Goal: Task Accomplishment & Management: Use online tool/utility

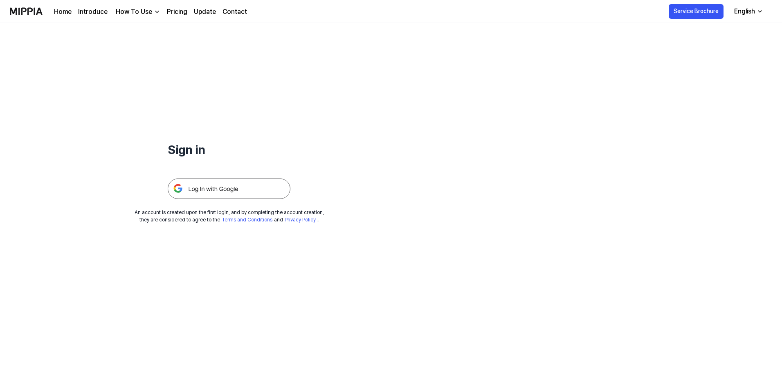
drag, startPoint x: 192, startPoint y: 150, endPoint x: 214, endPoint y: 143, distance: 22.8
click at [192, 149] on h1 "Sign in" at bounding box center [229, 150] width 123 height 18
click at [241, 178] on div at bounding box center [229, 179] width 123 height 40
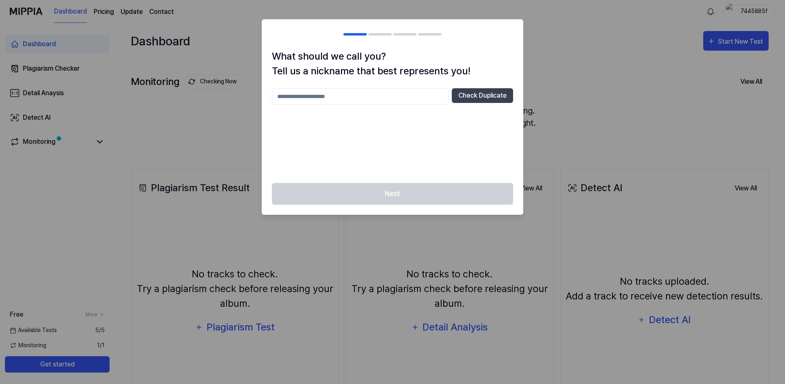
click at [360, 93] on input "text" at bounding box center [360, 96] width 177 height 16
type input "*"
type input "*********"
click at [472, 95] on button "Check Duplicate" at bounding box center [482, 95] width 61 height 15
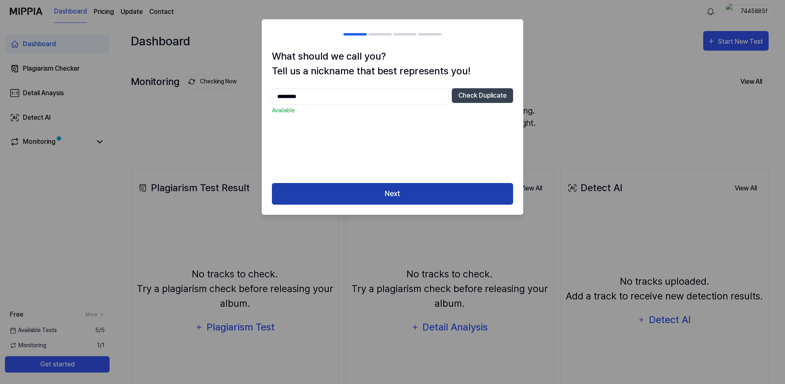
click at [386, 190] on button "Next" at bounding box center [392, 194] width 241 height 22
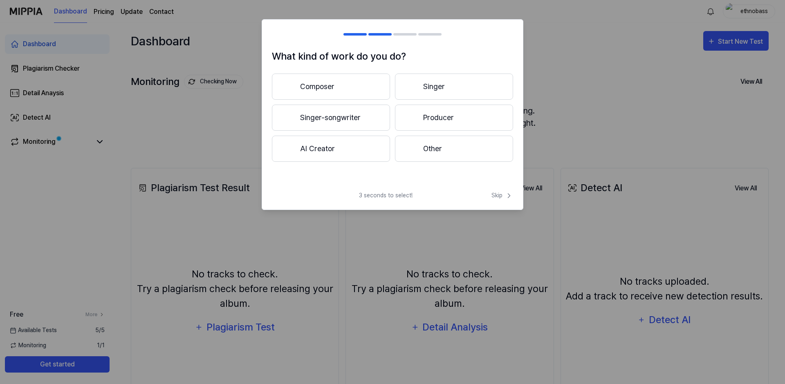
click at [377, 77] on button "Composer" at bounding box center [331, 87] width 118 height 26
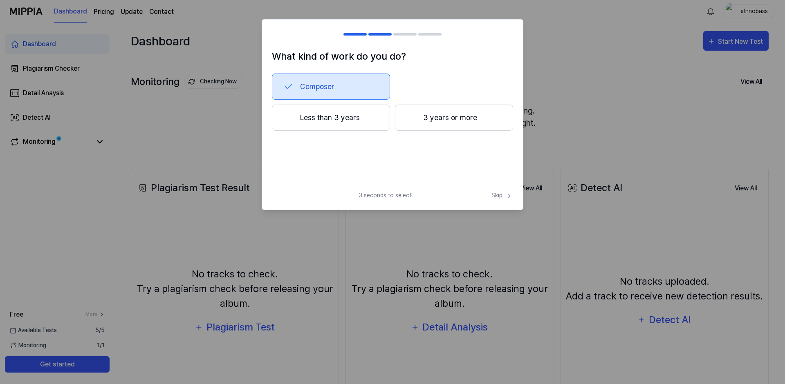
click at [289, 85] on icon at bounding box center [289, 87] width 10 height 10
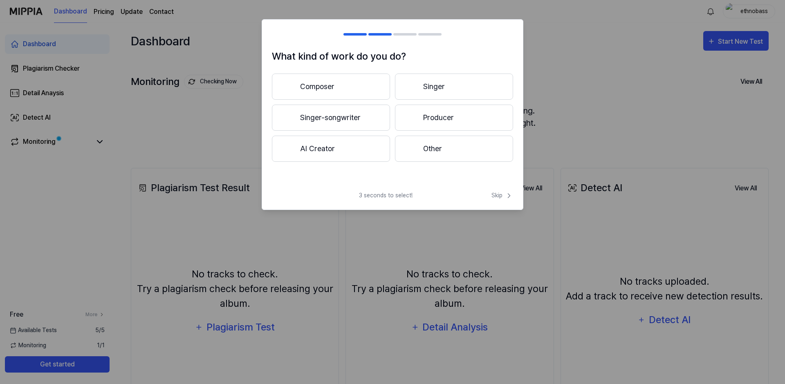
click at [444, 84] on button "Singer" at bounding box center [454, 87] width 118 height 26
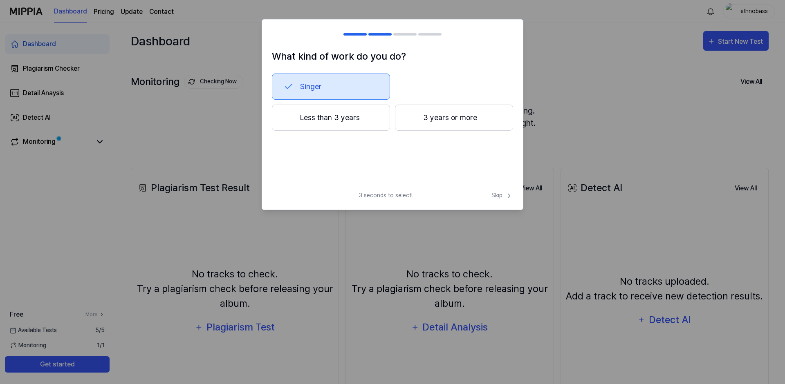
click at [305, 82] on button "Singer" at bounding box center [331, 87] width 118 height 26
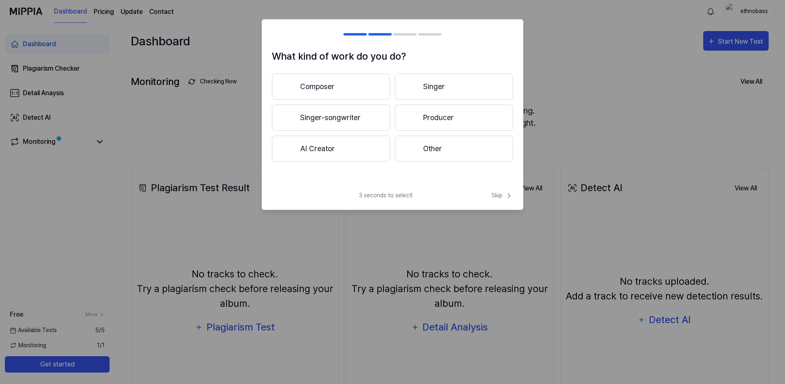
drag, startPoint x: 454, startPoint y: 89, endPoint x: 421, endPoint y: 88, distance: 32.3
click at [421, 88] on button "Singer" at bounding box center [454, 87] width 118 height 26
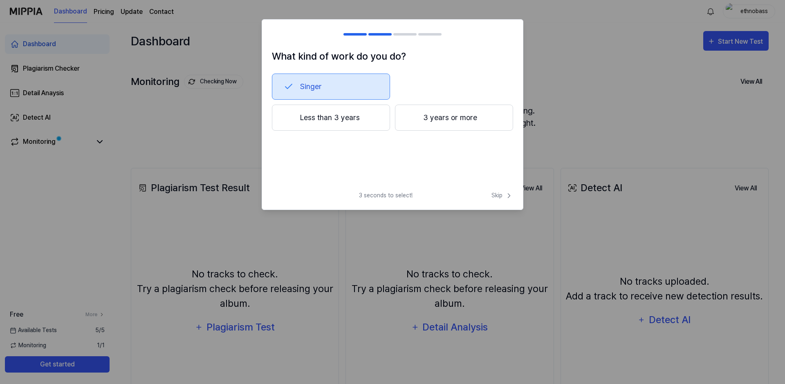
click at [330, 48] on h2 at bounding box center [392, 34] width 261 height 29
click at [287, 110] on button "Less than 3 years" at bounding box center [331, 118] width 118 height 26
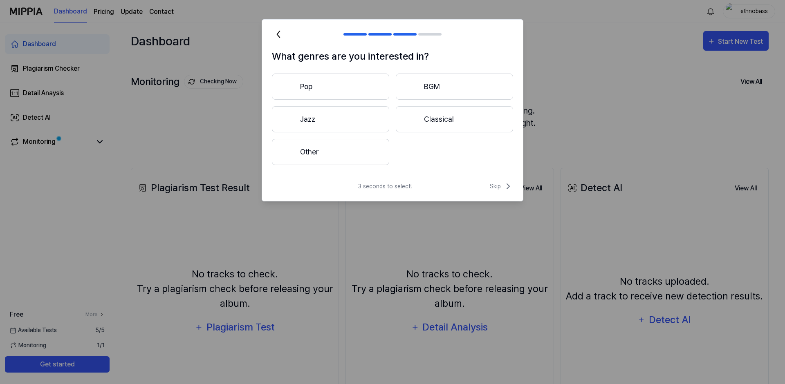
click at [280, 37] on icon at bounding box center [278, 34] width 2 height 7
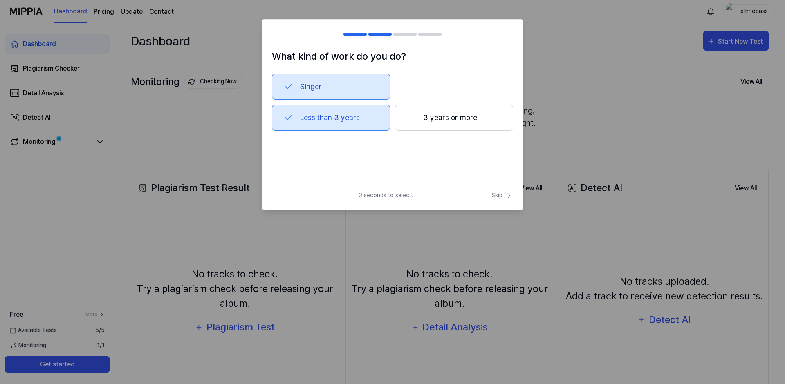
click at [280, 36] on div at bounding box center [277, 34] width 10 height 10
click at [505, 196] on icon at bounding box center [509, 196] width 8 height 8
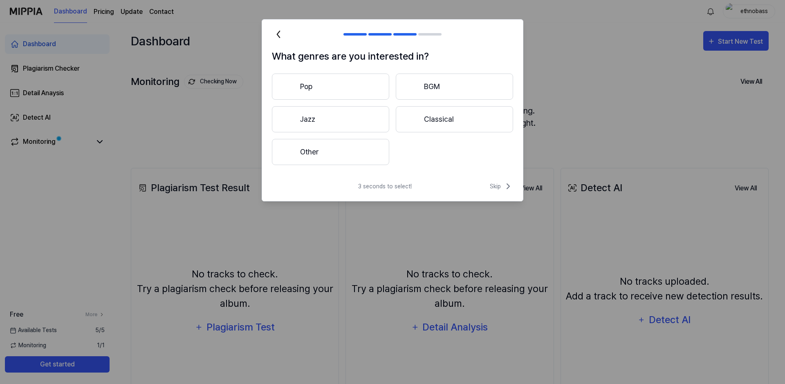
click at [280, 31] on icon at bounding box center [278, 34] width 13 height 13
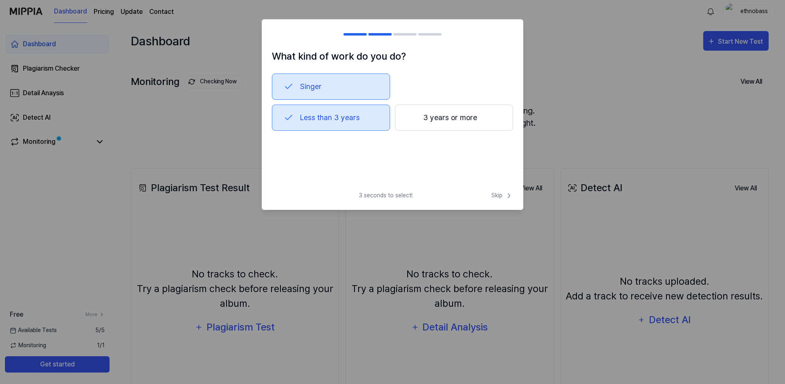
click at [280, 31] on div at bounding box center [277, 34] width 10 height 10
click at [192, 108] on div at bounding box center [392, 192] width 785 height 384
click at [495, 195] on span "Skip" at bounding box center [502, 195] width 22 height 9
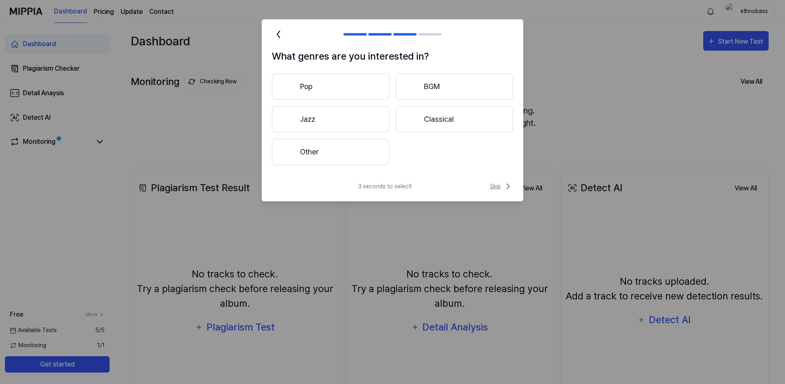
click at [498, 188] on span "Skip" at bounding box center [501, 187] width 23 height 10
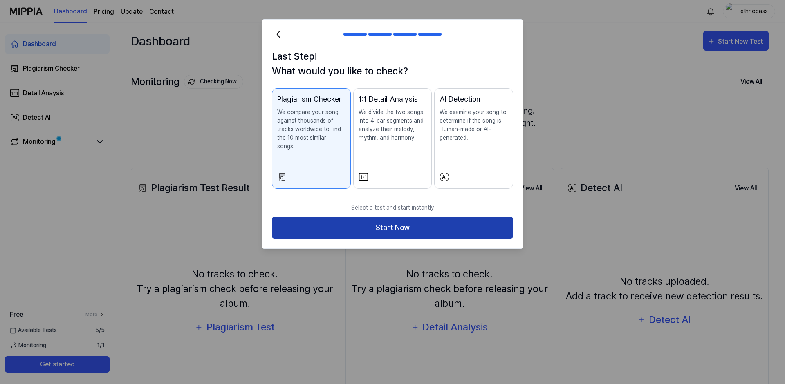
click at [451, 217] on button "Start Now" at bounding box center [392, 228] width 241 height 22
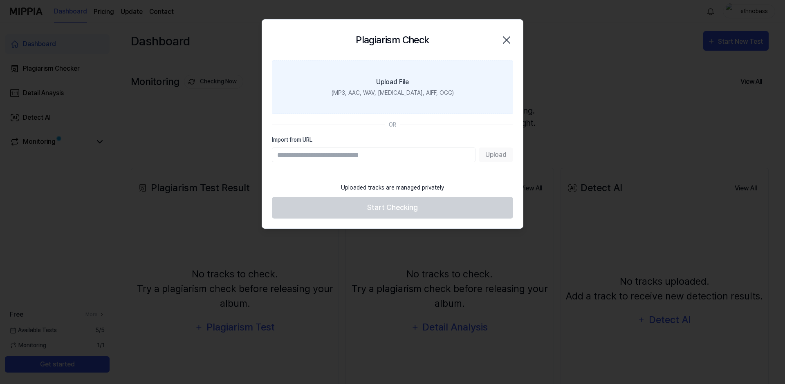
click at [399, 95] on div "(MP3, AAC, WAV, FLAC, AIFF, OGG)" at bounding box center [393, 93] width 122 height 9
click at [0, 0] on input "Upload File (MP3, AAC, WAV, FLAC, AIFF, OGG)" at bounding box center [0, 0] width 0 height 0
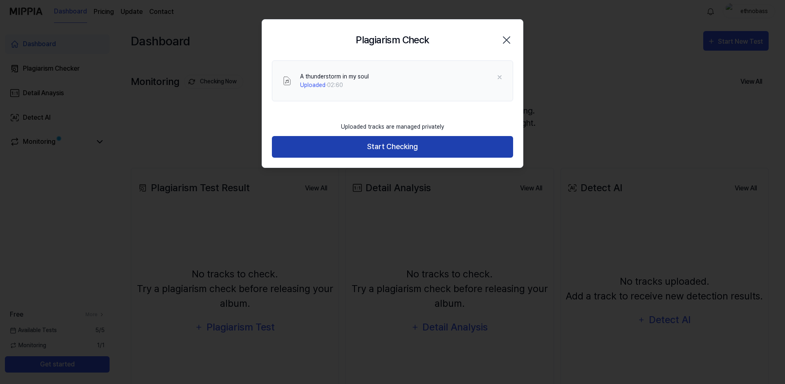
click at [411, 151] on button "Start Checking" at bounding box center [392, 147] width 241 height 22
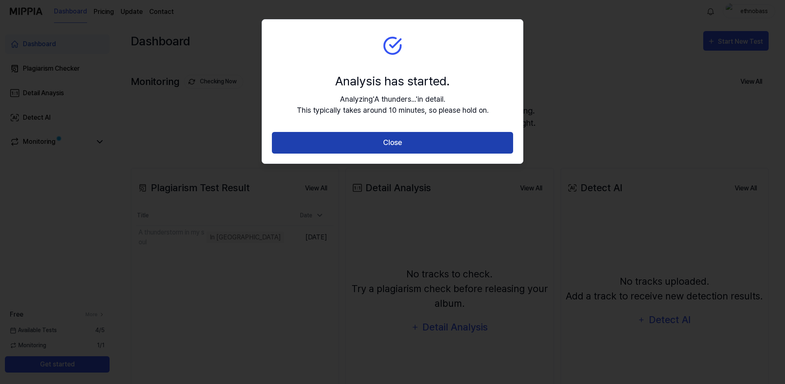
click at [424, 142] on button "Close" at bounding box center [392, 143] width 241 height 22
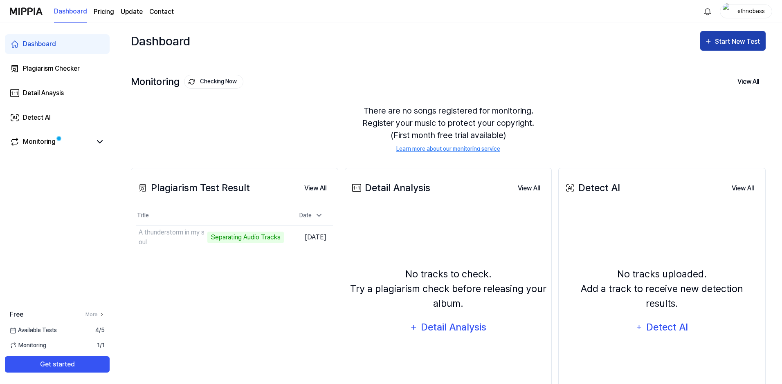
click at [718, 43] on div "Start New Test" at bounding box center [738, 41] width 47 height 11
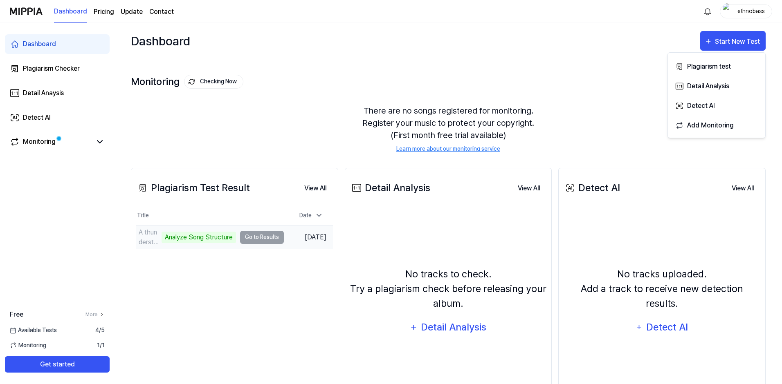
click at [182, 242] on div "Analyze Song Structure" at bounding box center [198, 237] width 74 height 11
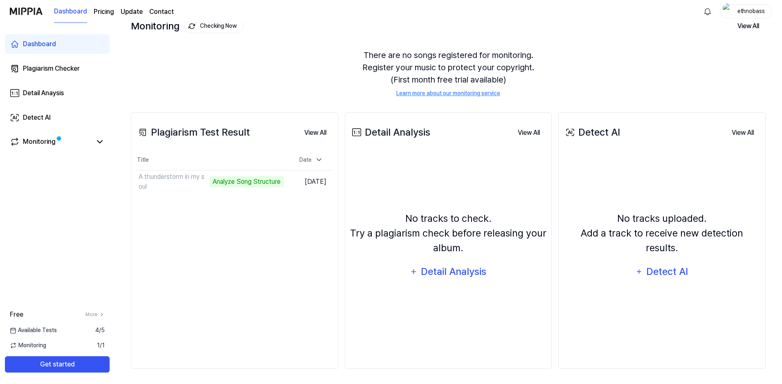
scroll to position [57, 0]
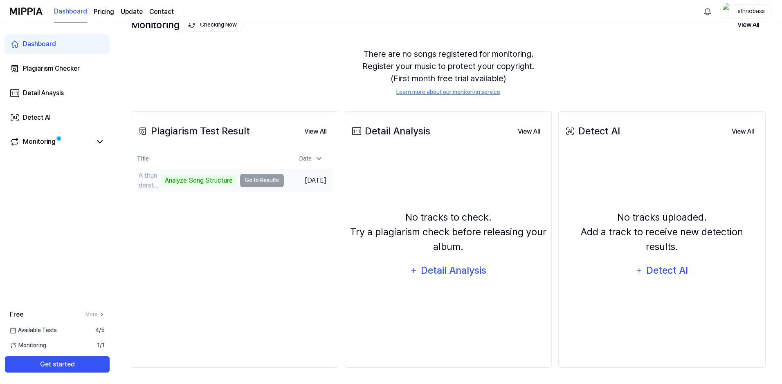
click at [252, 180] on td "A thunderstorm in my soul Analyze Song Structure Go to Results" at bounding box center [210, 180] width 148 height 23
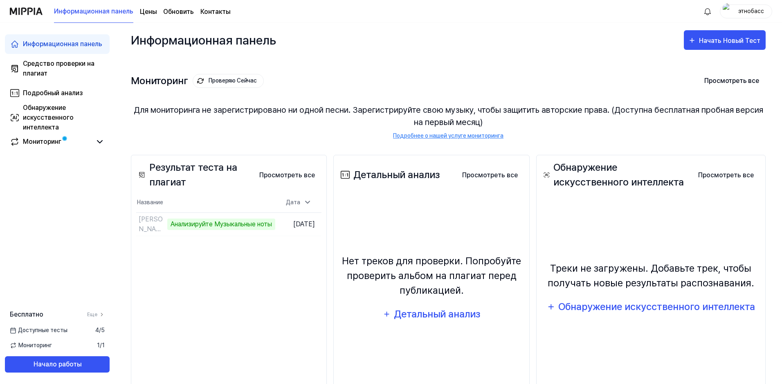
scroll to position [0, 0]
click at [705, 45] on div "Начать Новый Тест" at bounding box center [730, 41] width 63 height 11
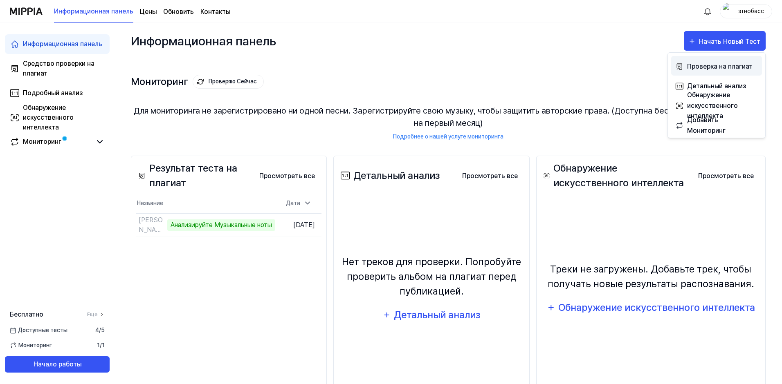
click at [708, 66] on div "Проверка на плагиат" at bounding box center [722, 66] width 71 height 11
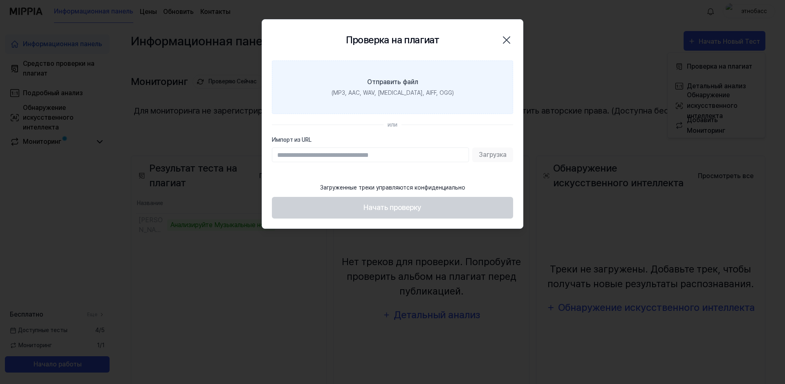
click at [492, 94] on label "Отправить файл (MP3, AAC, WAV, FLAC, AIFF, OGG)" at bounding box center [392, 88] width 241 height 54
click at [0, 0] on input "Отправить файл (MP3, AAC, WAV, FLAC, AIFF, OGG)" at bounding box center [0, 0] width 0 height 0
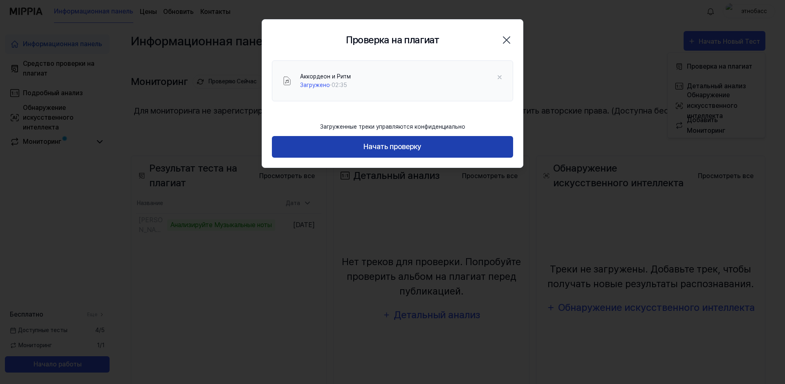
click at [392, 152] on button "Начать проверку" at bounding box center [392, 147] width 241 height 22
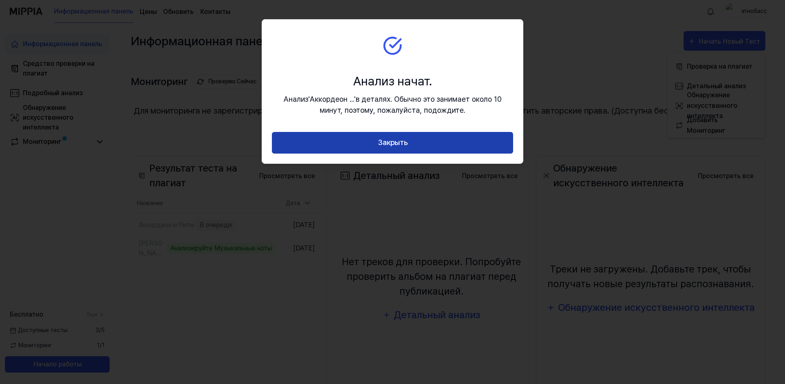
click at [399, 146] on button "Закрыть" at bounding box center [392, 143] width 241 height 22
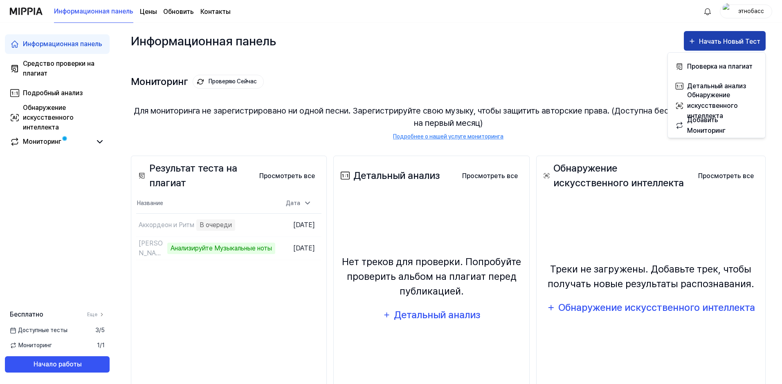
click at [706, 43] on div "Начать Новый Тест" at bounding box center [730, 41] width 63 height 11
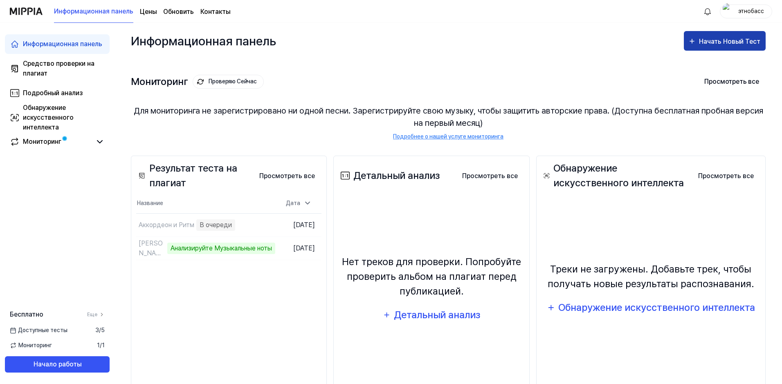
click at [705, 39] on div "Начать Новый Тест" at bounding box center [730, 41] width 63 height 11
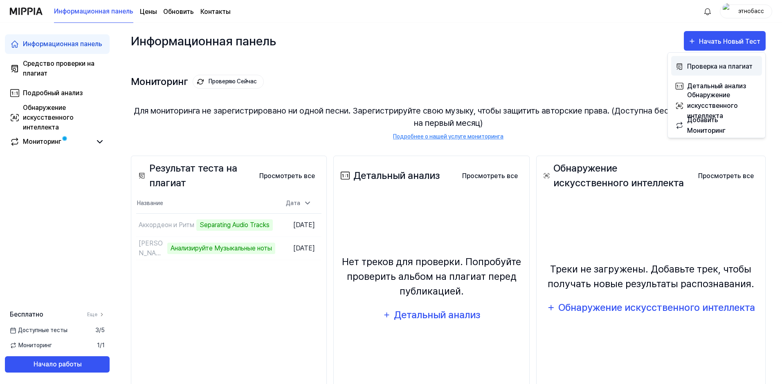
click at [700, 67] on div "Проверка на плагиат" at bounding box center [722, 66] width 71 height 11
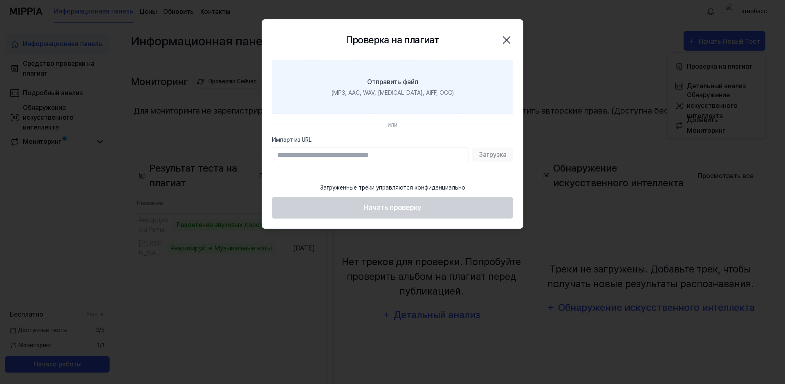
click at [354, 94] on div "(MP3, AAC, WAV, FLAC, AIFF, OGG)" at bounding box center [393, 93] width 122 height 9
click at [0, 0] on input "Отправить файл (MP3, AAC, WAV, FLAC, AIFF, OGG)" at bounding box center [0, 0] width 0 height 0
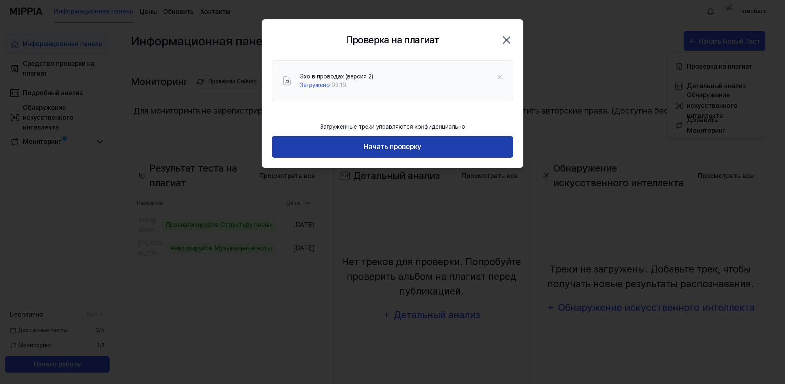
click at [388, 150] on button "Начать проверку" at bounding box center [392, 147] width 241 height 22
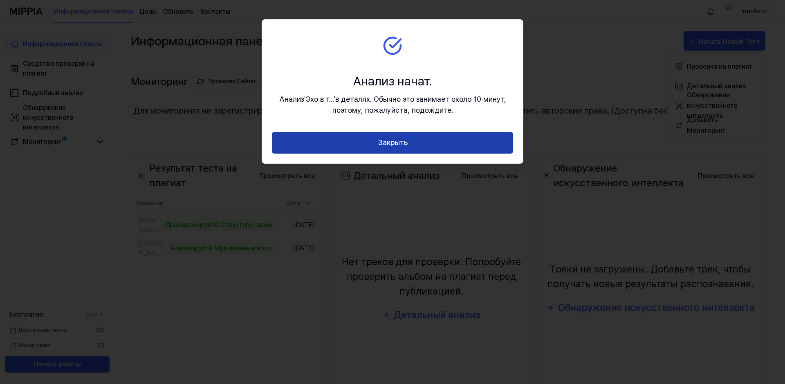
click at [397, 147] on button "Закрыть" at bounding box center [392, 143] width 241 height 22
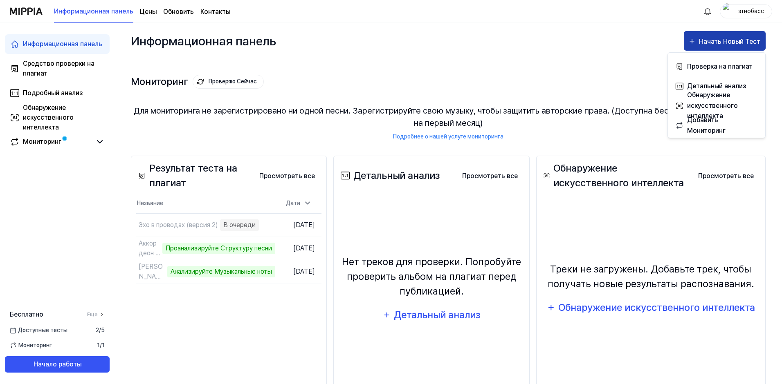
click at [719, 43] on div "Начать Новый Тест" at bounding box center [730, 41] width 63 height 11
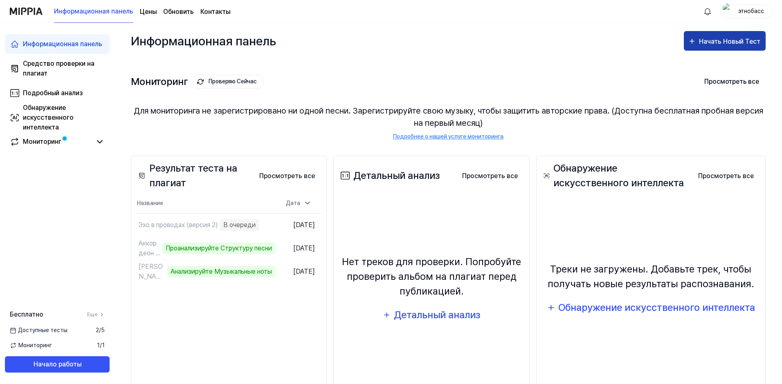
click at [719, 43] on div "Начать Новый Тест" at bounding box center [730, 41] width 63 height 11
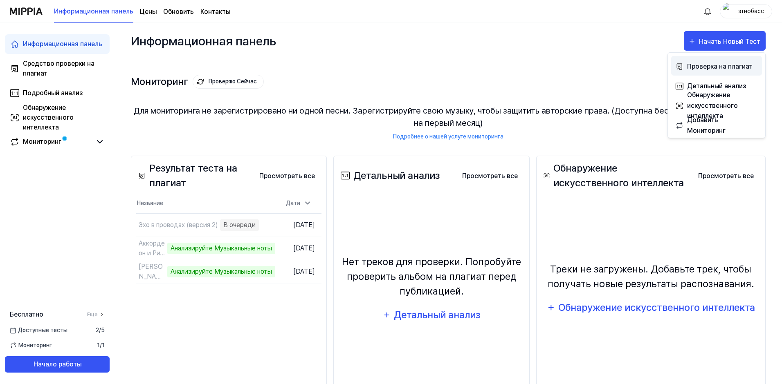
click at [708, 69] on div "Проверка на плагиат" at bounding box center [722, 66] width 71 height 11
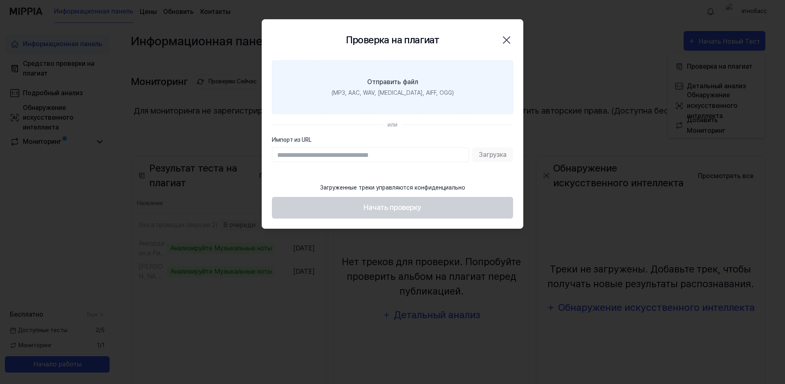
click at [359, 98] on label "Отправить файл (MP3, AAC, WAV, FLAC, AIFF, OGG)" at bounding box center [392, 88] width 241 height 54
click at [0, 0] on input "Отправить файл (MP3, AAC, WAV, FLAC, AIFF, OGG)" at bounding box center [0, 0] width 0 height 0
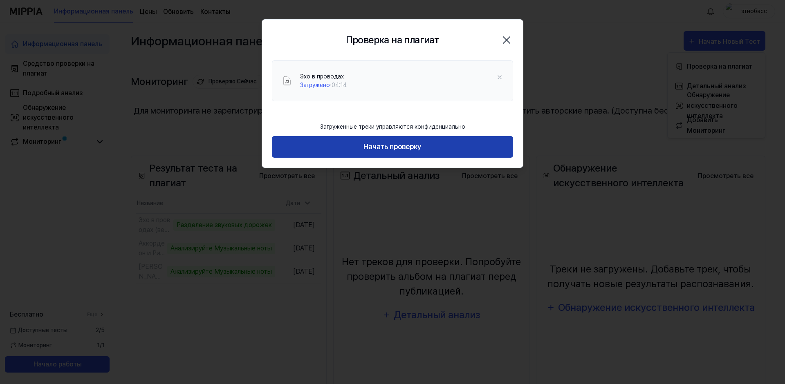
click at [382, 151] on button "Начать проверку" at bounding box center [392, 147] width 241 height 22
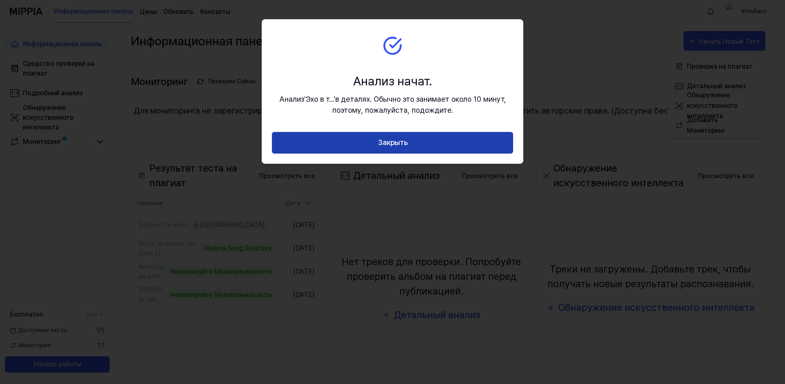
click at [390, 147] on button "Закрыть" at bounding box center [392, 143] width 241 height 22
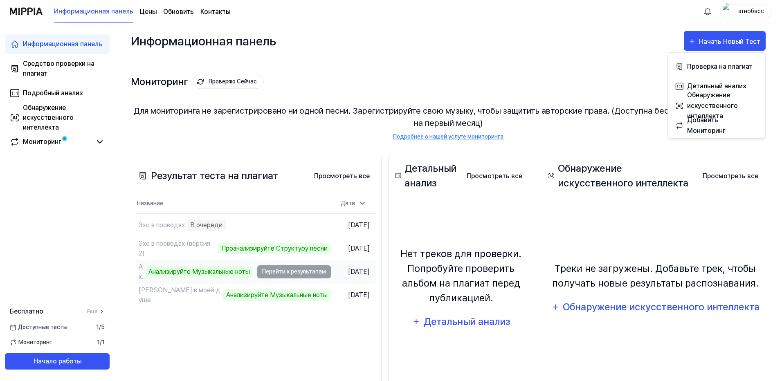
click at [216, 274] on div "Анализируйте Музыкальные ноты" at bounding box center [199, 271] width 108 height 11
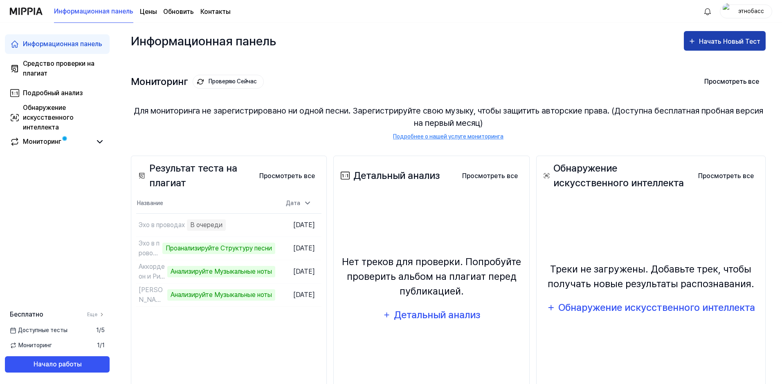
click at [714, 41] on div "Начать Новый Тест" at bounding box center [730, 41] width 63 height 11
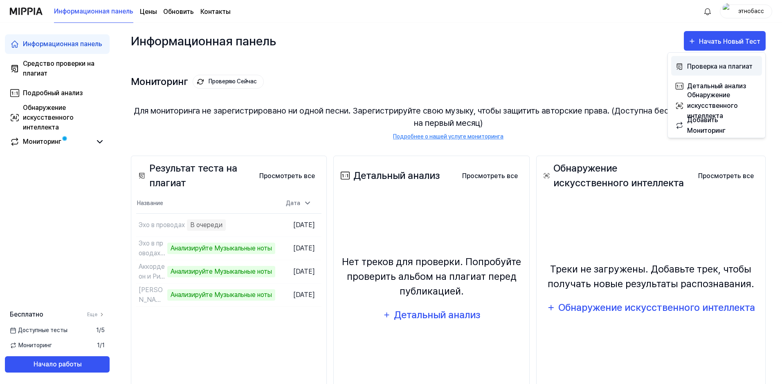
click at [710, 67] on div "Проверка на плагиат" at bounding box center [722, 66] width 71 height 11
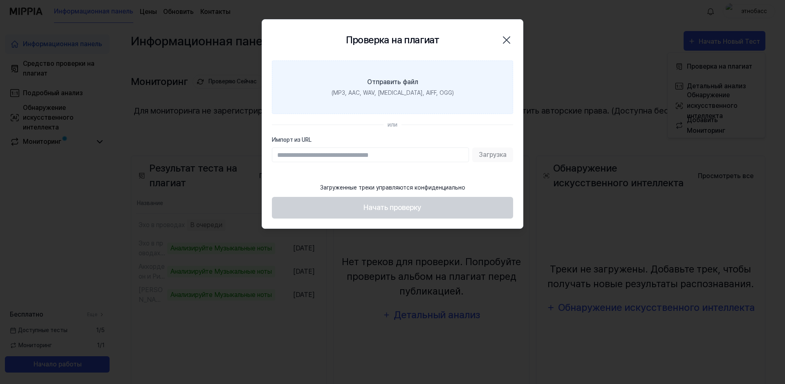
click at [394, 99] on label "Отправить файл (MP3, AAC, WAV, FLAC, AIFF, OGG)" at bounding box center [392, 88] width 241 height 54
click at [0, 0] on input "Отправить файл (MP3, AAC, WAV, FLAC, AIFF, OGG)" at bounding box center [0, 0] width 0 height 0
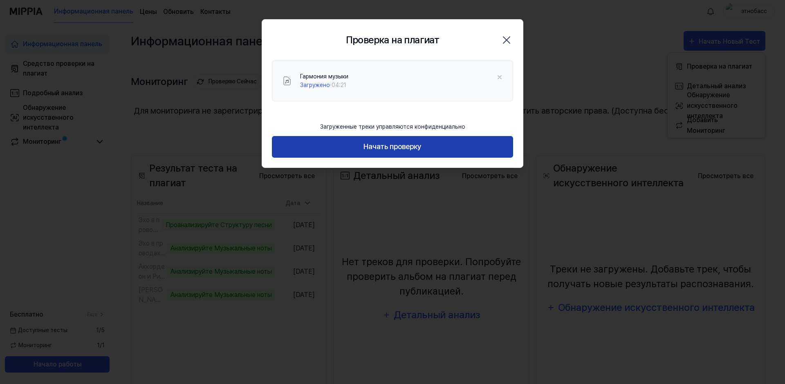
click at [397, 148] on button "Начать проверку" at bounding box center [392, 147] width 241 height 22
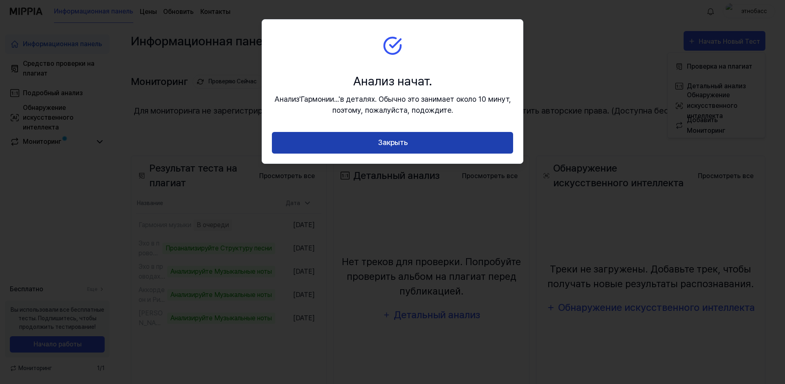
click at [388, 142] on button "Закрыть" at bounding box center [392, 143] width 241 height 22
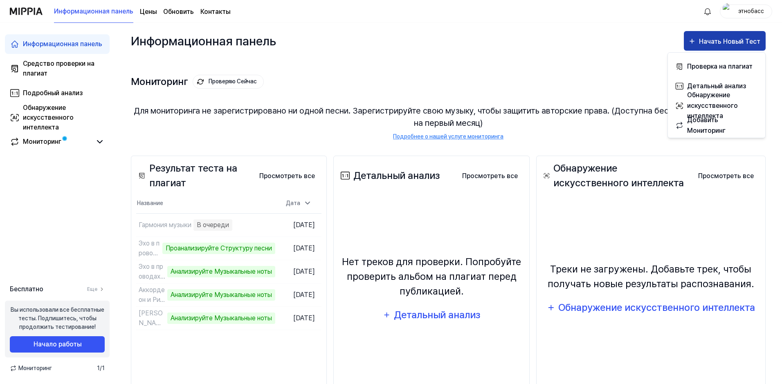
click at [712, 45] on div "Начать Новый Тест" at bounding box center [730, 41] width 63 height 11
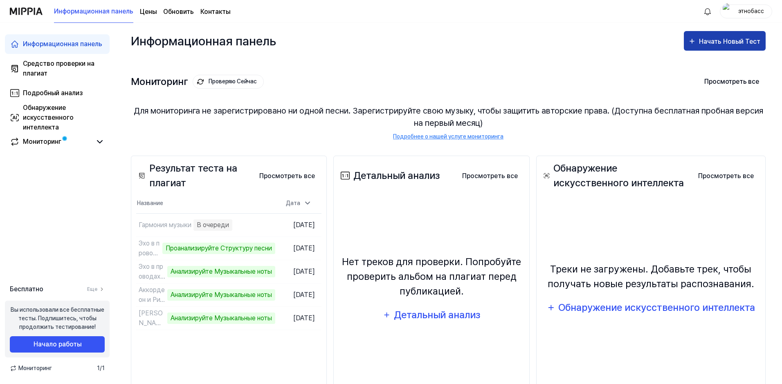
click at [699, 40] on div "Начать Новый Тест" at bounding box center [725, 41] width 74 height 11
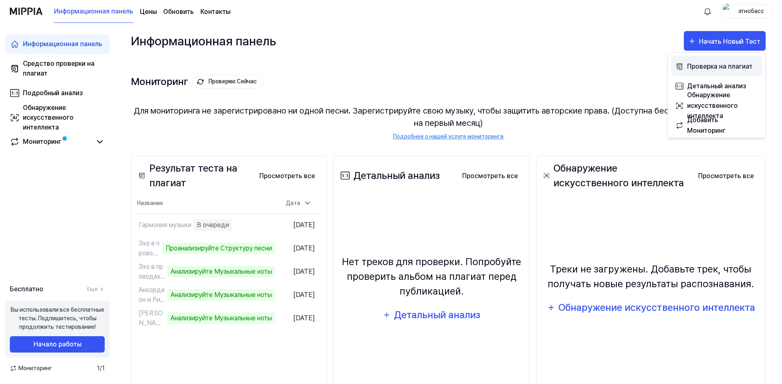
click at [699, 65] on div "Проверка на плагиат" at bounding box center [722, 66] width 71 height 11
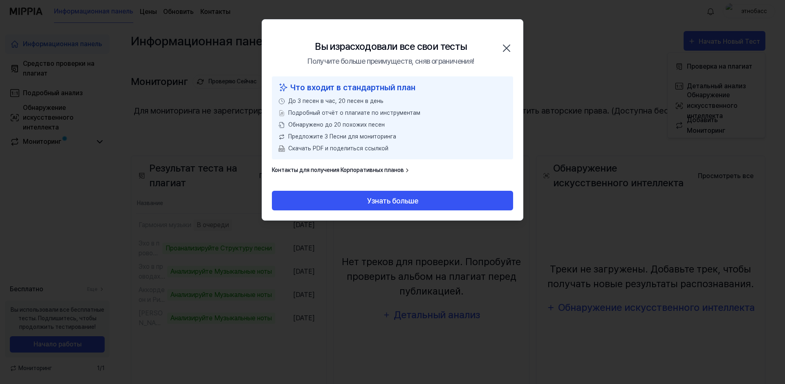
click at [512, 48] on icon "button" at bounding box center [506, 48] width 13 height 13
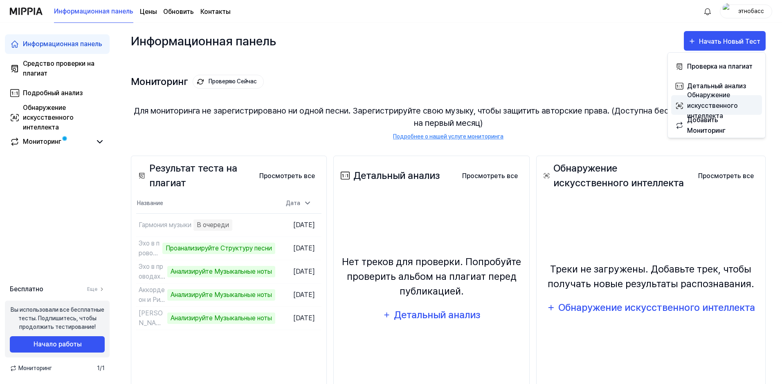
click at [701, 90] on div "Обнаружение искусственного интеллекта" at bounding box center [722, 105] width 71 height 31
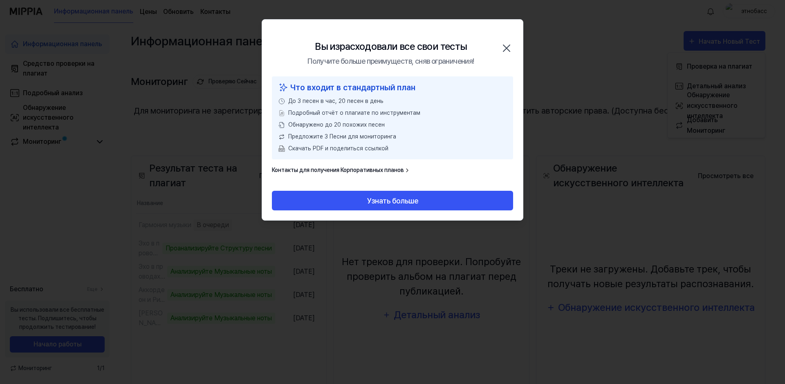
click at [507, 48] on icon "button" at bounding box center [506, 48] width 7 height 7
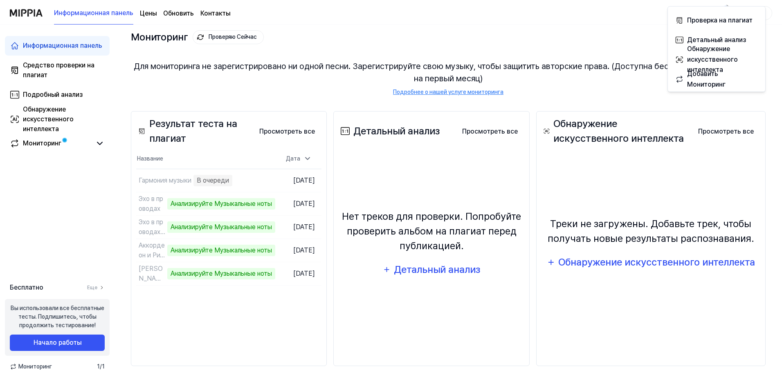
scroll to position [45, 0]
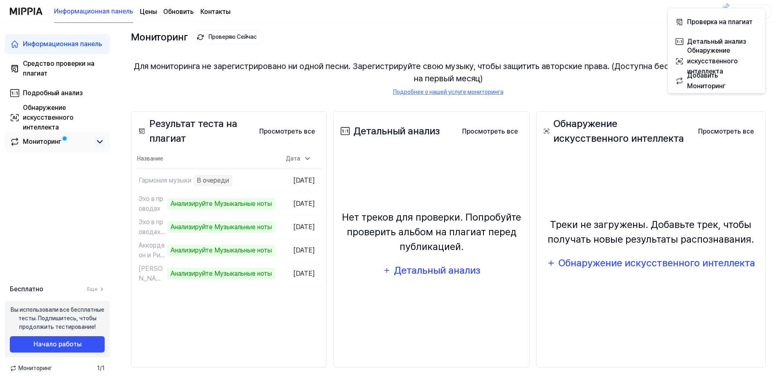
click at [96, 141] on icon at bounding box center [100, 142] width 10 height 10
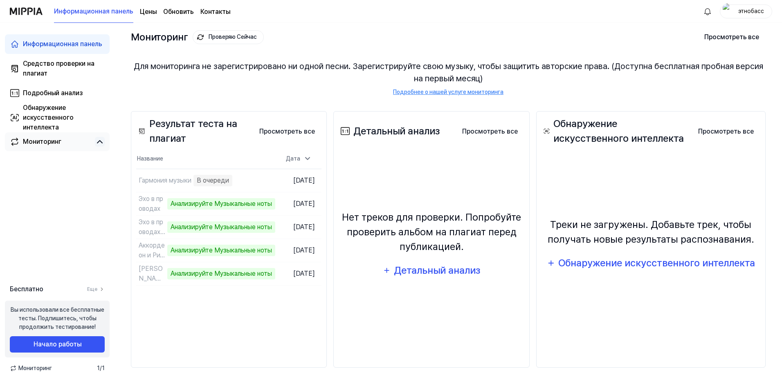
click at [80, 143] on link "Мониторинг" at bounding box center [51, 142] width 82 height 10
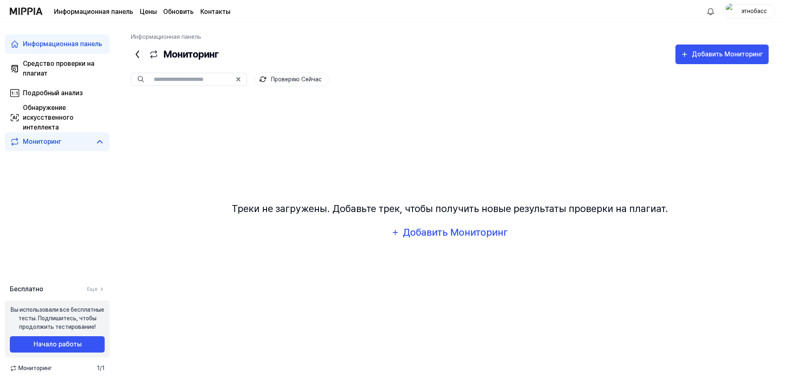
click at [80, 143] on link "Мониторинг" at bounding box center [51, 142] width 82 height 10
click at [69, 69] on div "Средство проверки на плагиат" at bounding box center [64, 69] width 82 height 20
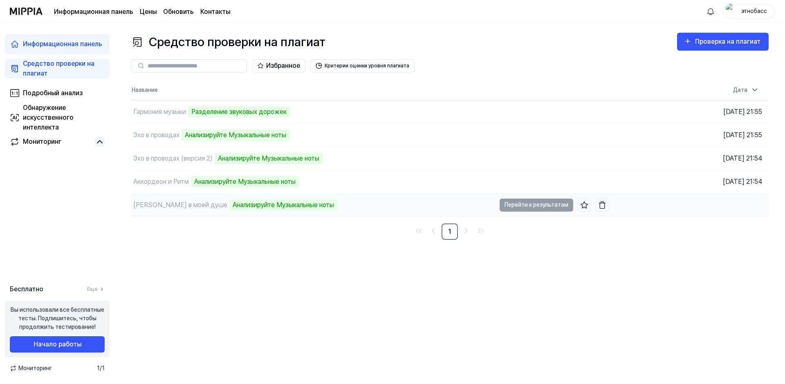
click at [520, 206] on td "Гроза в моей душе Анализируйте Музыкальные ноты Перейти к результатам" at bounding box center [370, 205] width 478 height 23
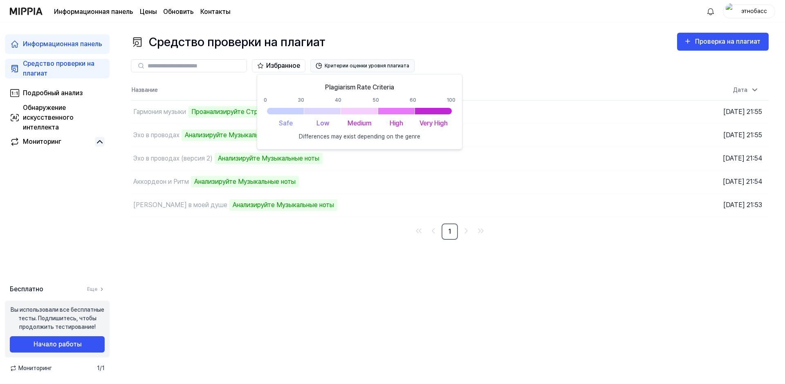
click at [378, 63] on button "Критерии оценки уровня плагиата" at bounding box center [362, 65] width 104 height 13
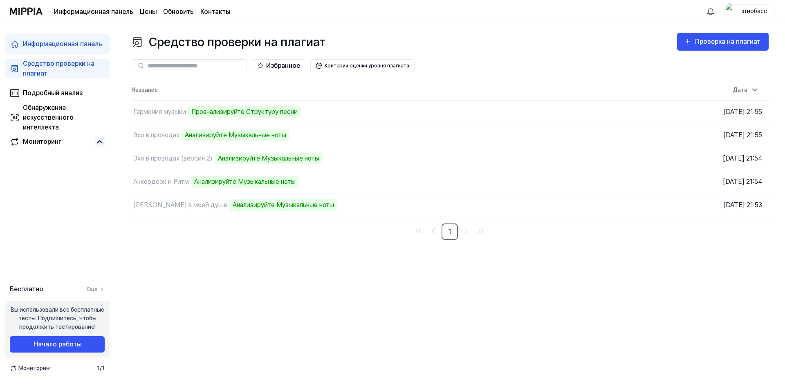
click at [575, 244] on div "Средство проверки на плагиат Проверка на плагиат Plagiarism Checker Detail Anal…" at bounding box center [449, 203] width 670 height 361
click at [70, 345] on button "Начало работы" at bounding box center [57, 344] width 95 height 16
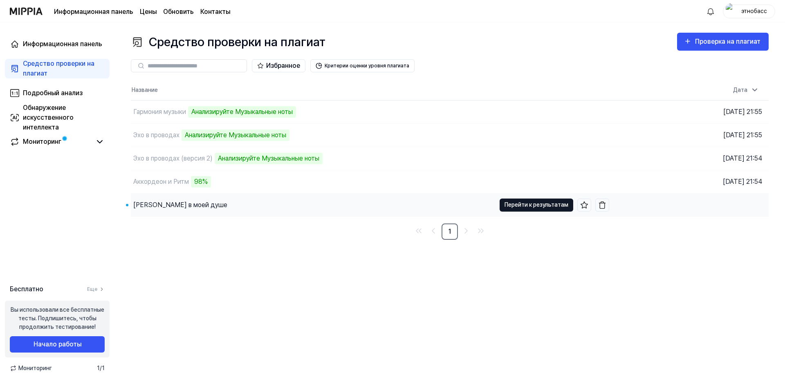
click at [533, 204] on button "Перейти к результатам" at bounding box center [537, 205] width 74 height 13
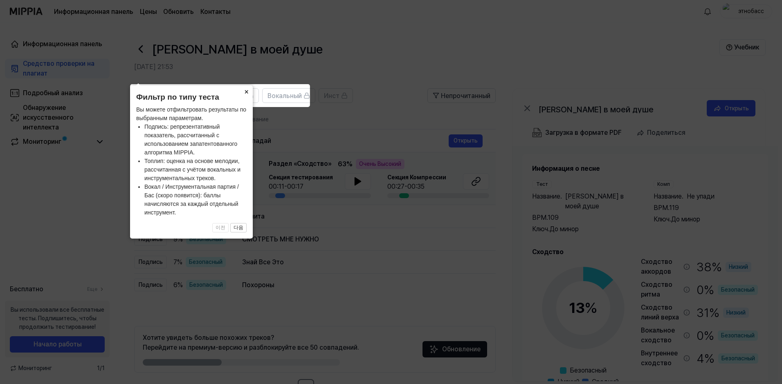
click at [244, 92] on button "×" at bounding box center [246, 90] width 13 height 11
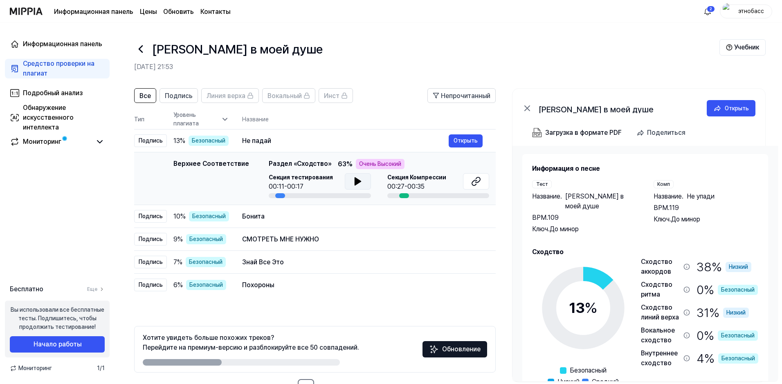
click at [358, 181] on icon at bounding box center [357, 181] width 6 height 7
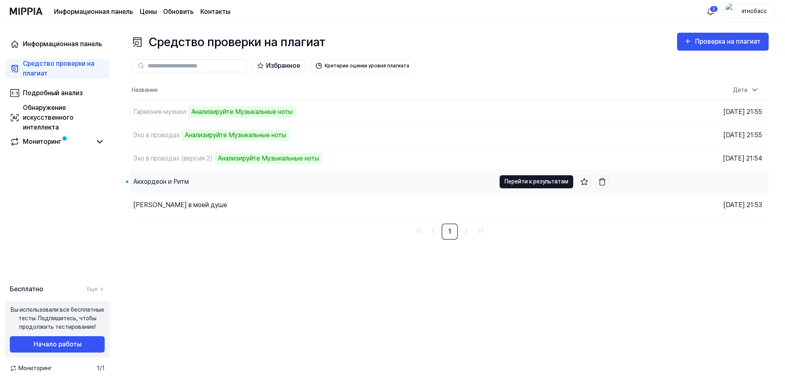
click at [523, 181] on button "Перейти к результатам" at bounding box center [537, 181] width 74 height 13
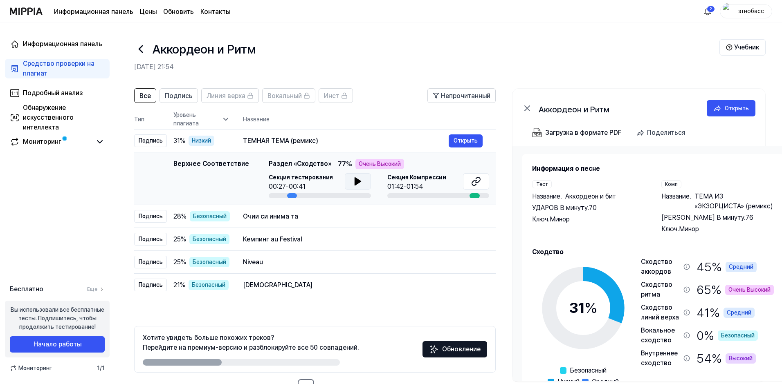
click at [354, 181] on icon at bounding box center [357, 181] width 6 height 7
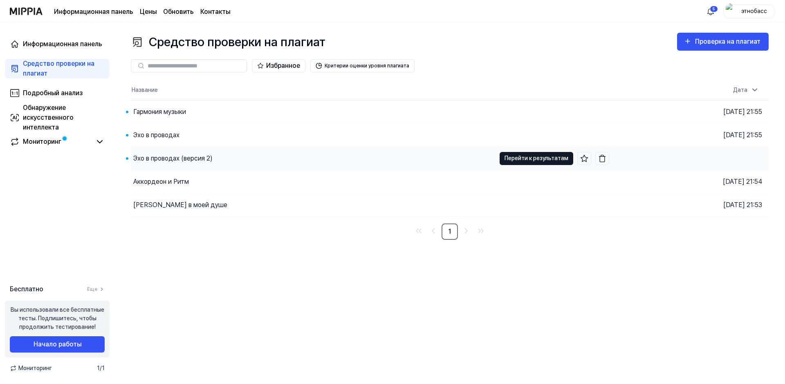
click at [532, 158] on button "Перейти к результатам" at bounding box center [537, 158] width 74 height 13
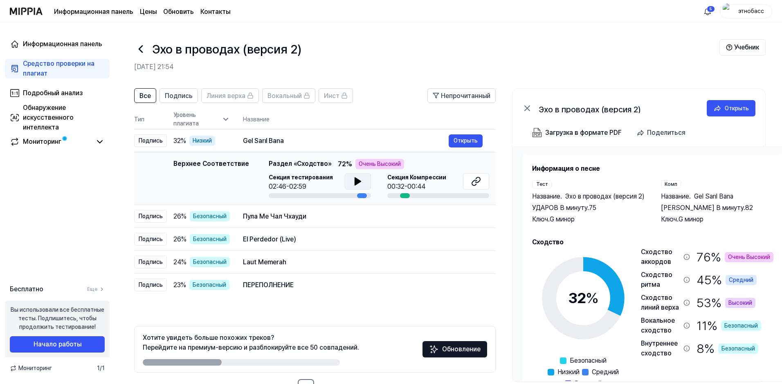
click at [356, 181] on icon at bounding box center [357, 181] width 6 height 7
click at [455, 263] on button "Открыть" at bounding box center [465, 262] width 34 height 13
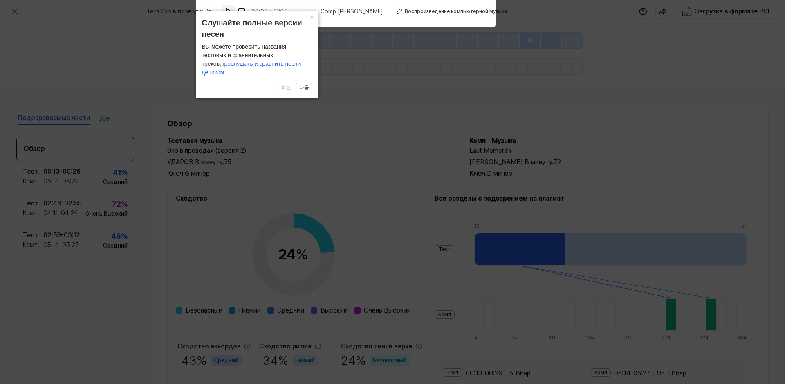
click at [233, 10] on img at bounding box center [228, 11] width 8 height 8
click at [233, 14] on img at bounding box center [229, 11] width 8 height 8
click at [336, 80] on icon at bounding box center [392, 190] width 785 height 388
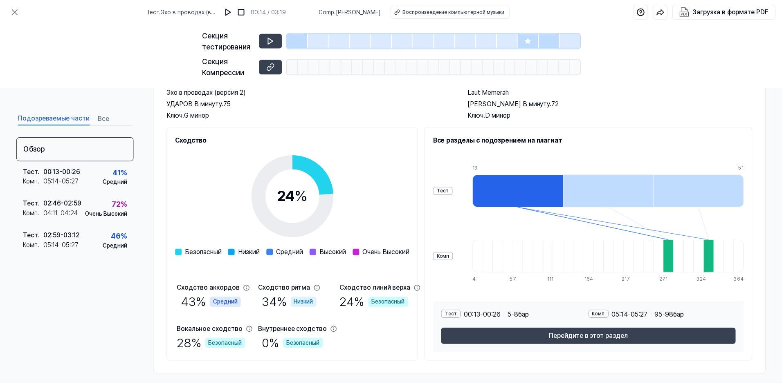
scroll to position [65, 0]
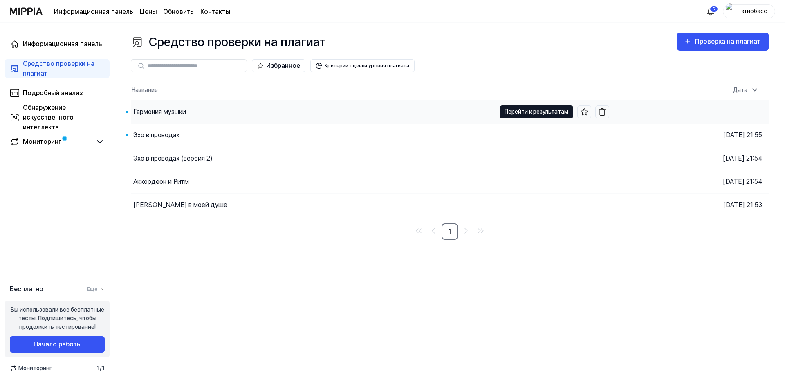
click at [520, 112] on button "Перейти к результатам" at bounding box center [537, 111] width 74 height 13
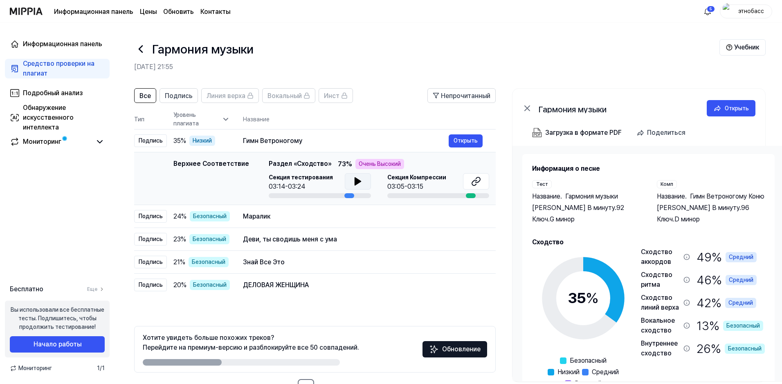
click at [355, 181] on icon at bounding box center [357, 181] width 6 height 7
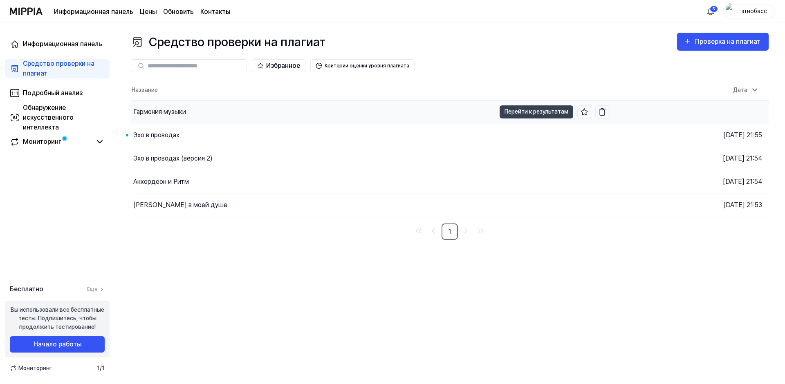
click at [177, 116] on div "Гармония музыки" at bounding box center [159, 112] width 53 height 10
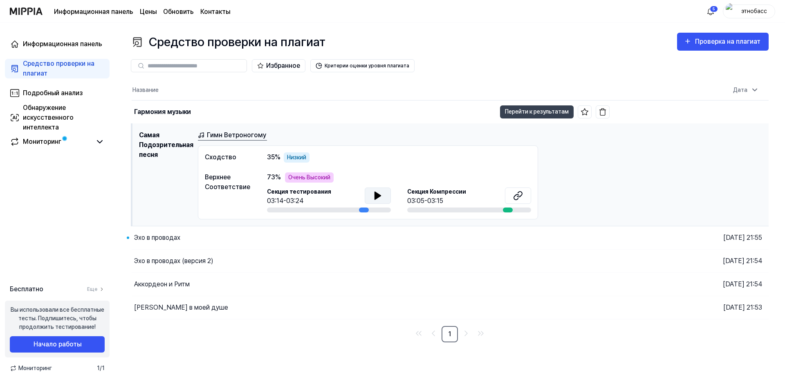
click at [377, 194] on icon at bounding box center [378, 195] width 6 height 7
click at [378, 195] on icon at bounding box center [378, 196] width 10 height 10
click at [710, 12] on html "Выберите элементы, которые не хотите видеть на этой странице Сохранить Отмена И…" at bounding box center [392, 192] width 785 height 384
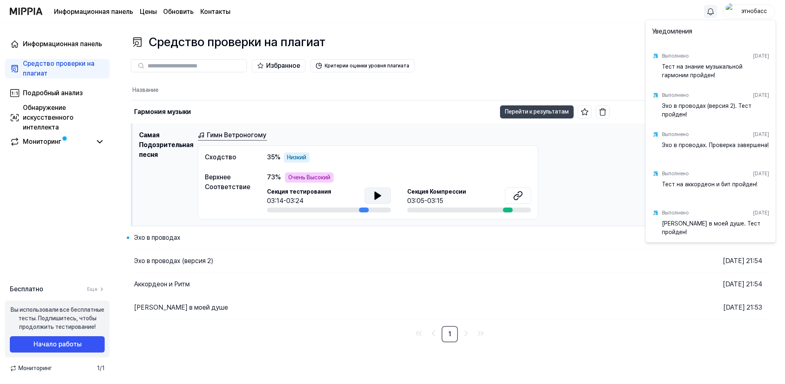
click at [53, 63] on html "Выберите элементы, которые не хотите видеть на этой странице Сохранить Отмена И…" at bounding box center [392, 192] width 785 height 384
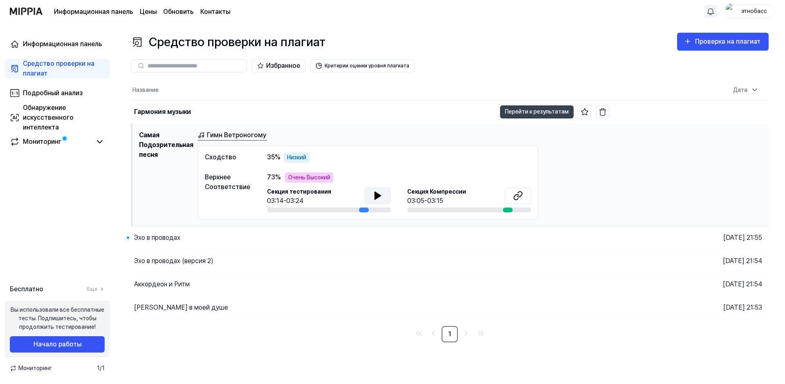
click at [380, 195] on icon at bounding box center [378, 196] width 10 height 10
click at [380, 196] on icon at bounding box center [380, 195] width 2 height 7
click at [692, 44] on icon "button" at bounding box center [688, 41] width 8 height 10
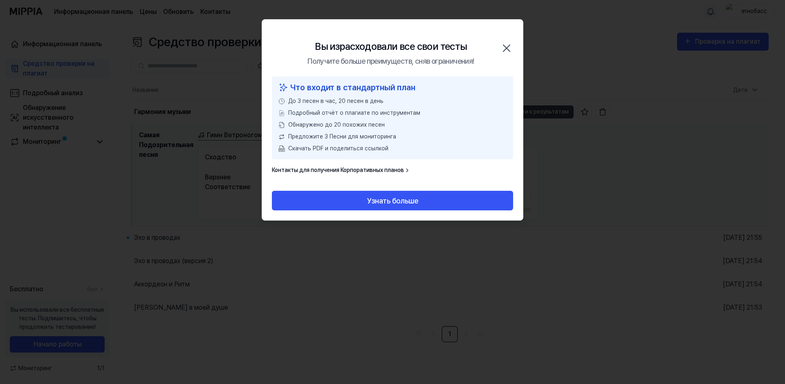
click at [504, 49] on icon "button" at bounding box center [506, 48] width 13 height 13
